Goal: Obtain resource: Download file/media

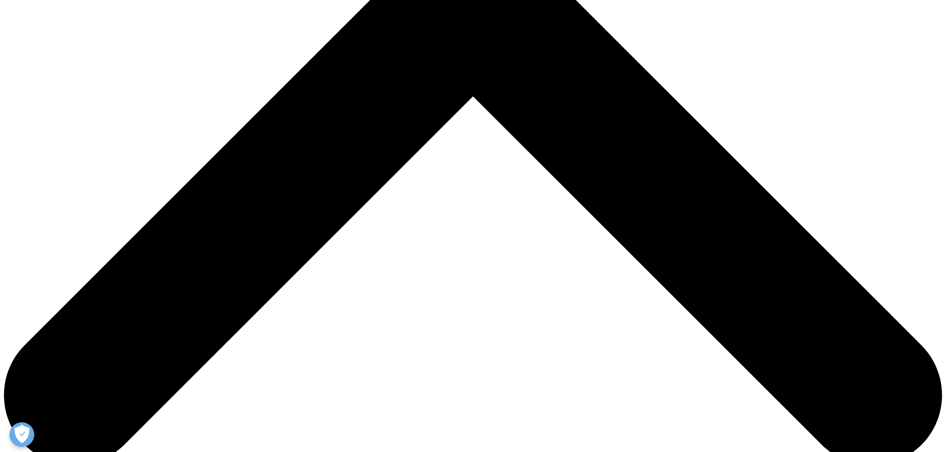
scroll to position [497, 0]
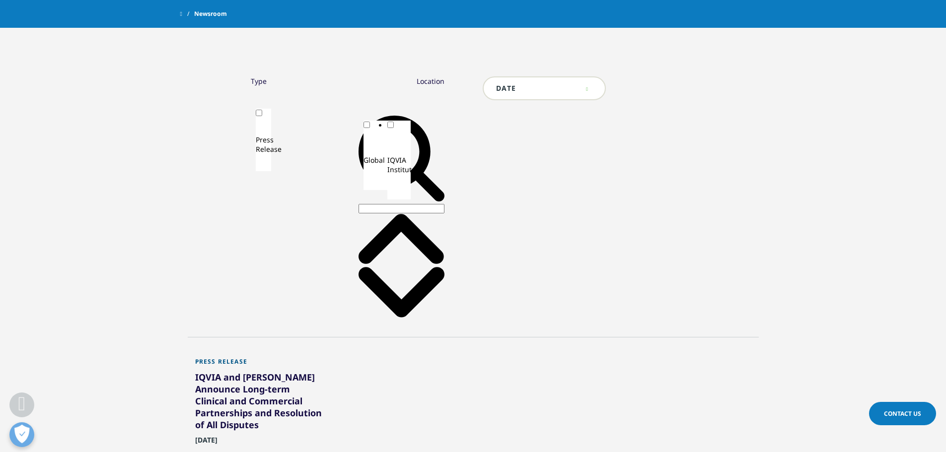
click at [233, 358] on div "Press Release" at bounding box center [259, 364] width 128 height 13
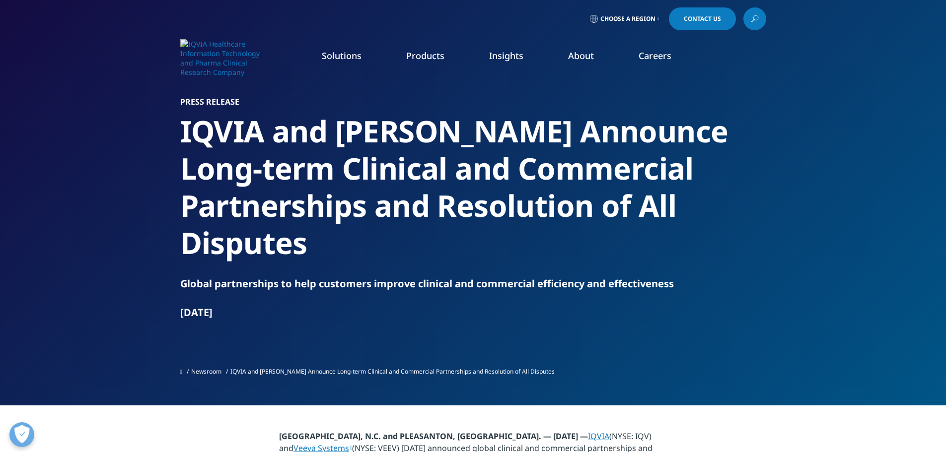
click at [62, 128] on link "Planning Suite" at bounding box center [127, 124] width 171 height 11
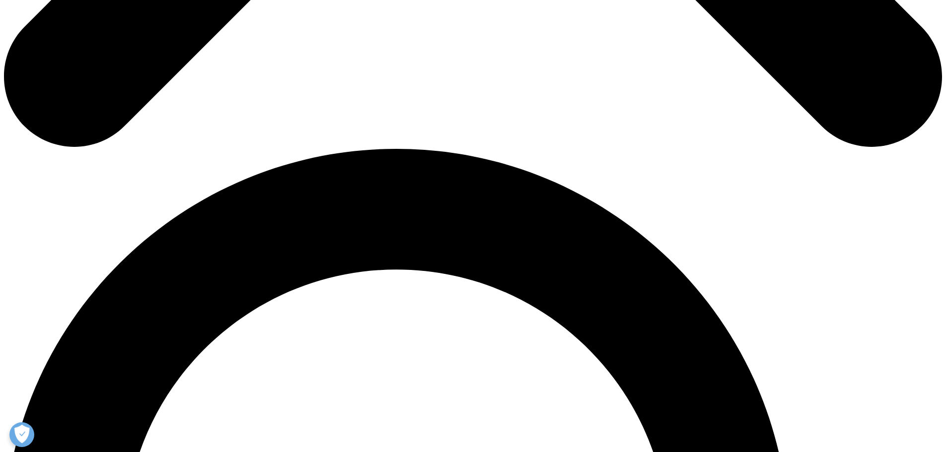
scroll to position [844, 0]
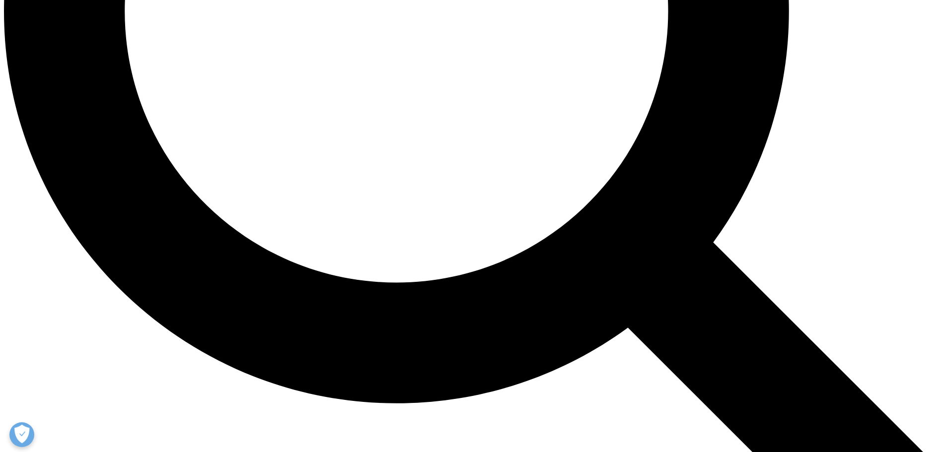
scroll to position [1390, 0]
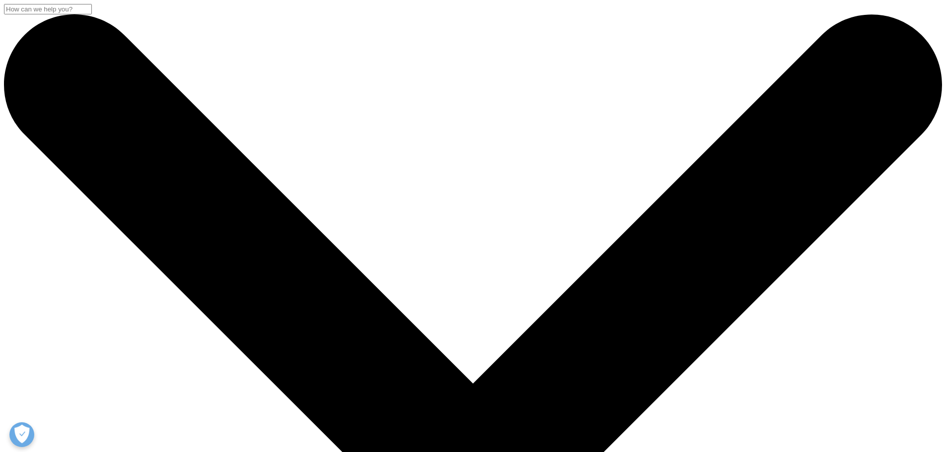
scroll to position [91, 586]
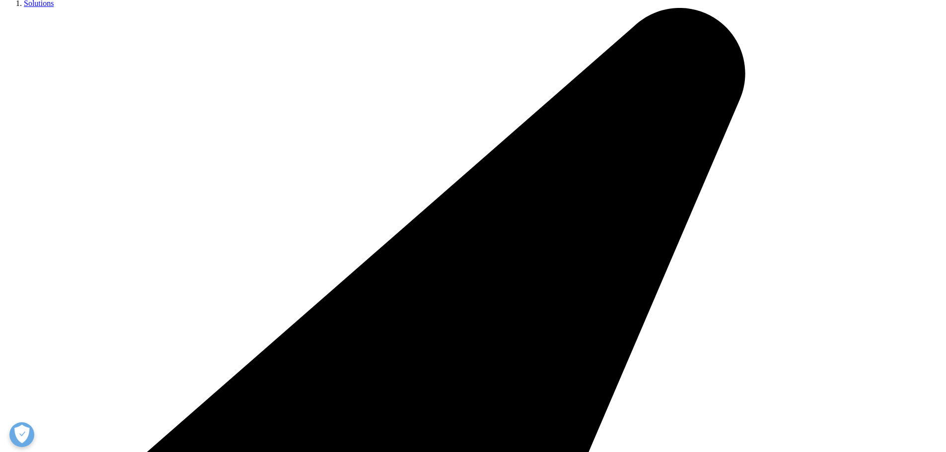
scroll to position [248, 0]
